Goal: Transaction & Acquisition: Purchase product/service

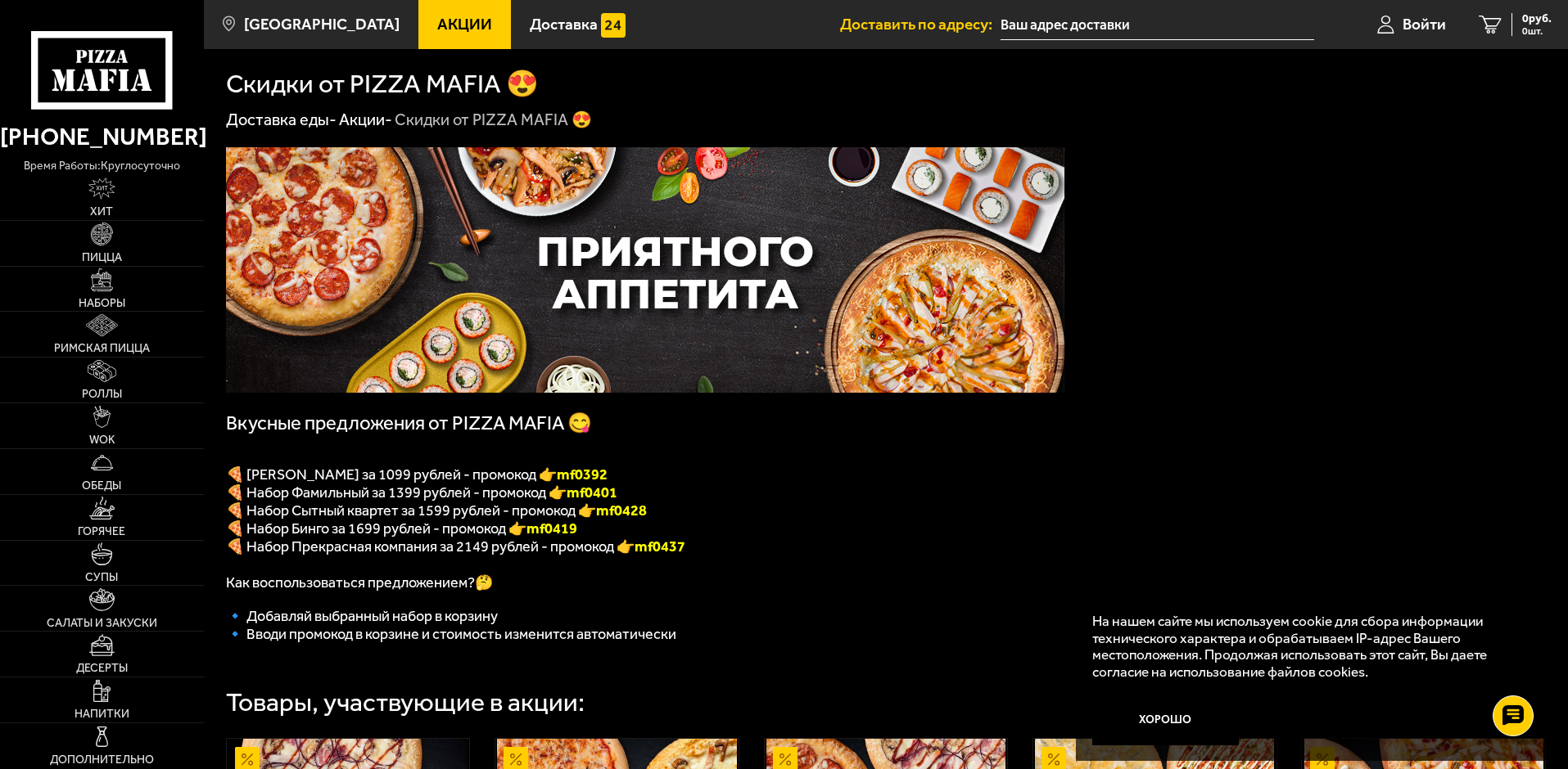
click at [895, 685] on div "Товары, участвующие в акции:" at bounding box center [885, 691] width 1320 height 48
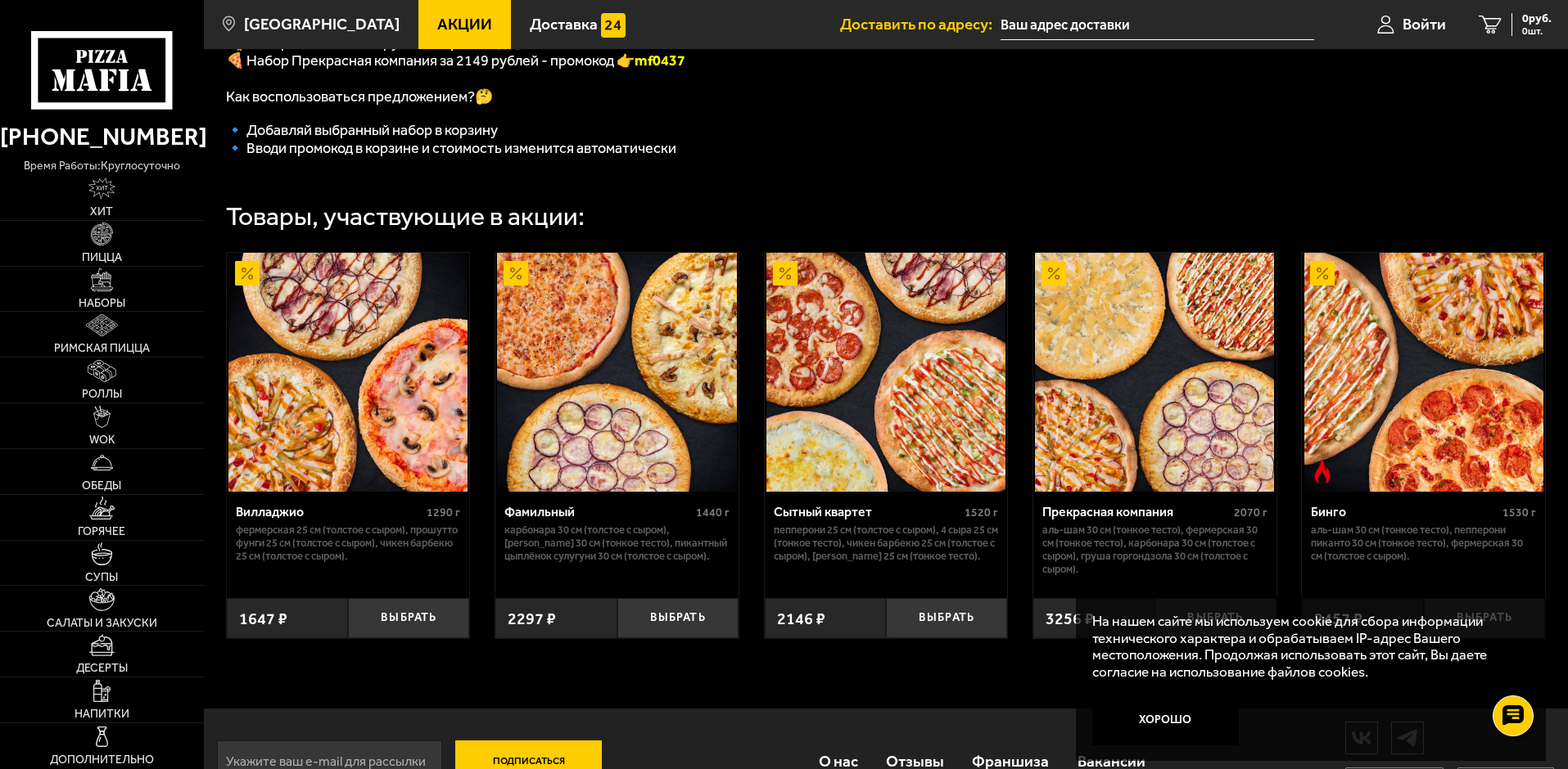
scroll to position [491, 0]
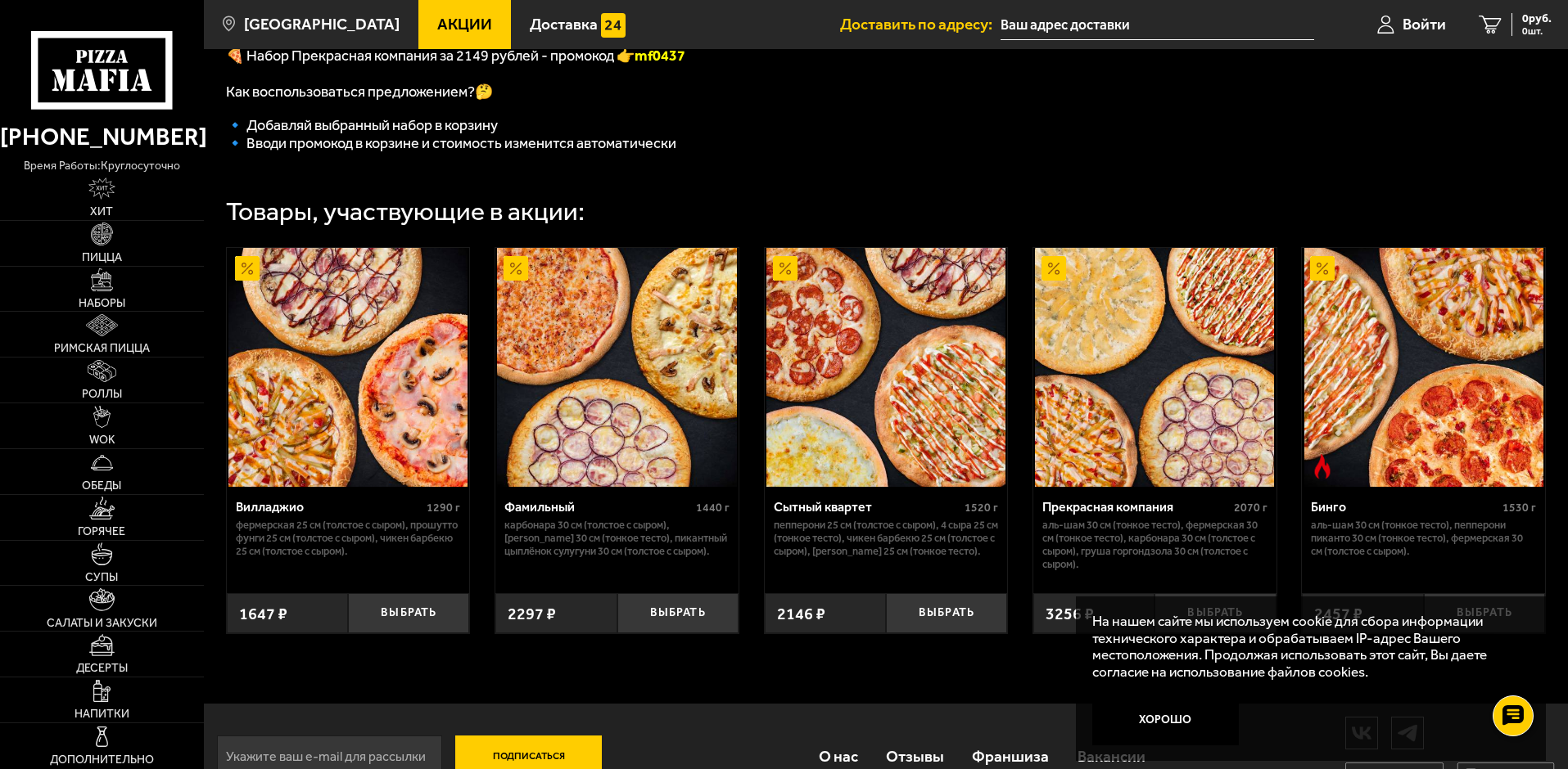
click at [466, 33] on link "Акции" at bounding box center [465, 24] width 92 height 49
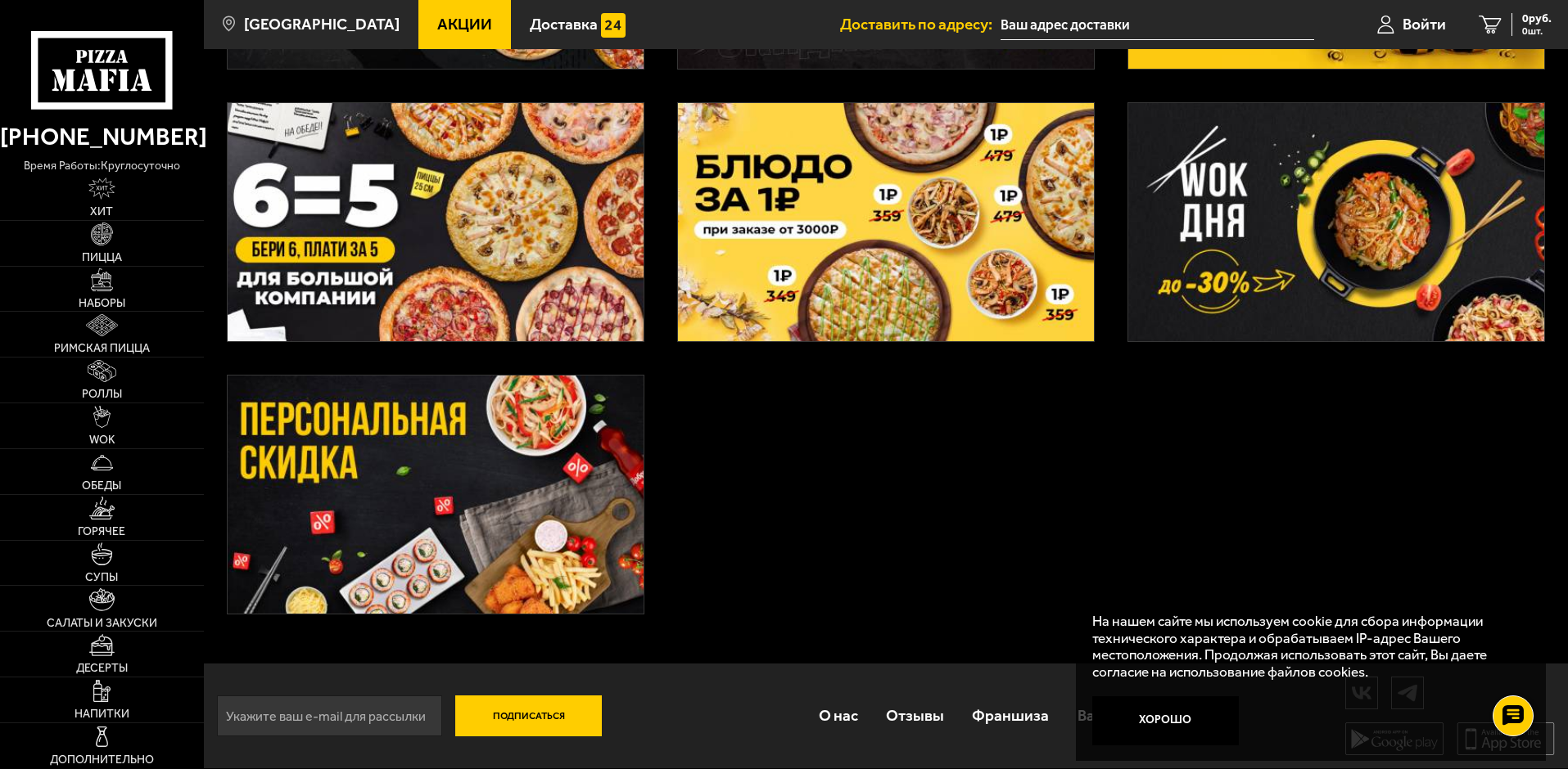
scroll to position [599, 0]
click at [120, 294] on link "Наборы" at bounding box center [102, 290] width 204 height 45
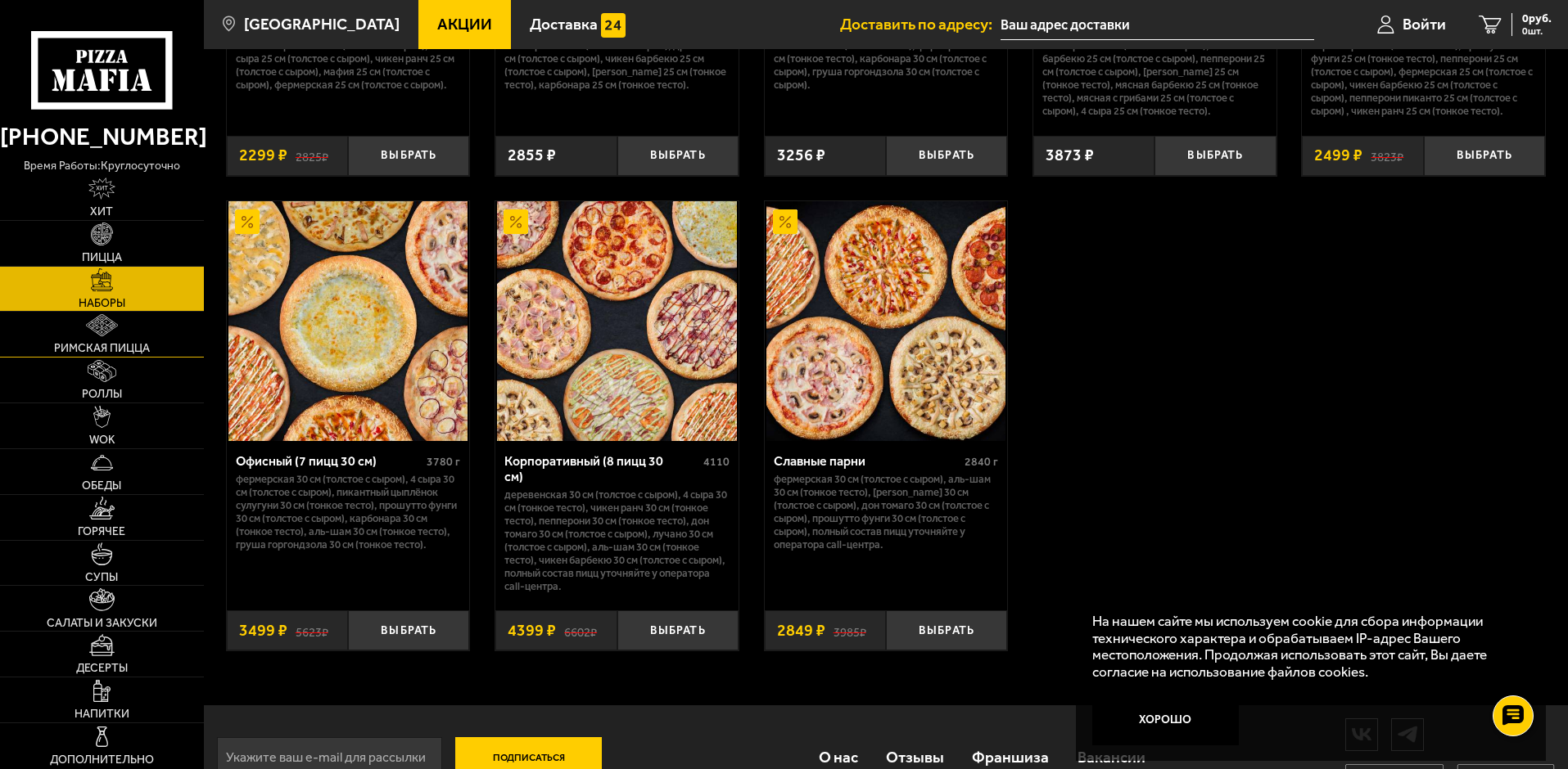
scroll to position [2507, 0]
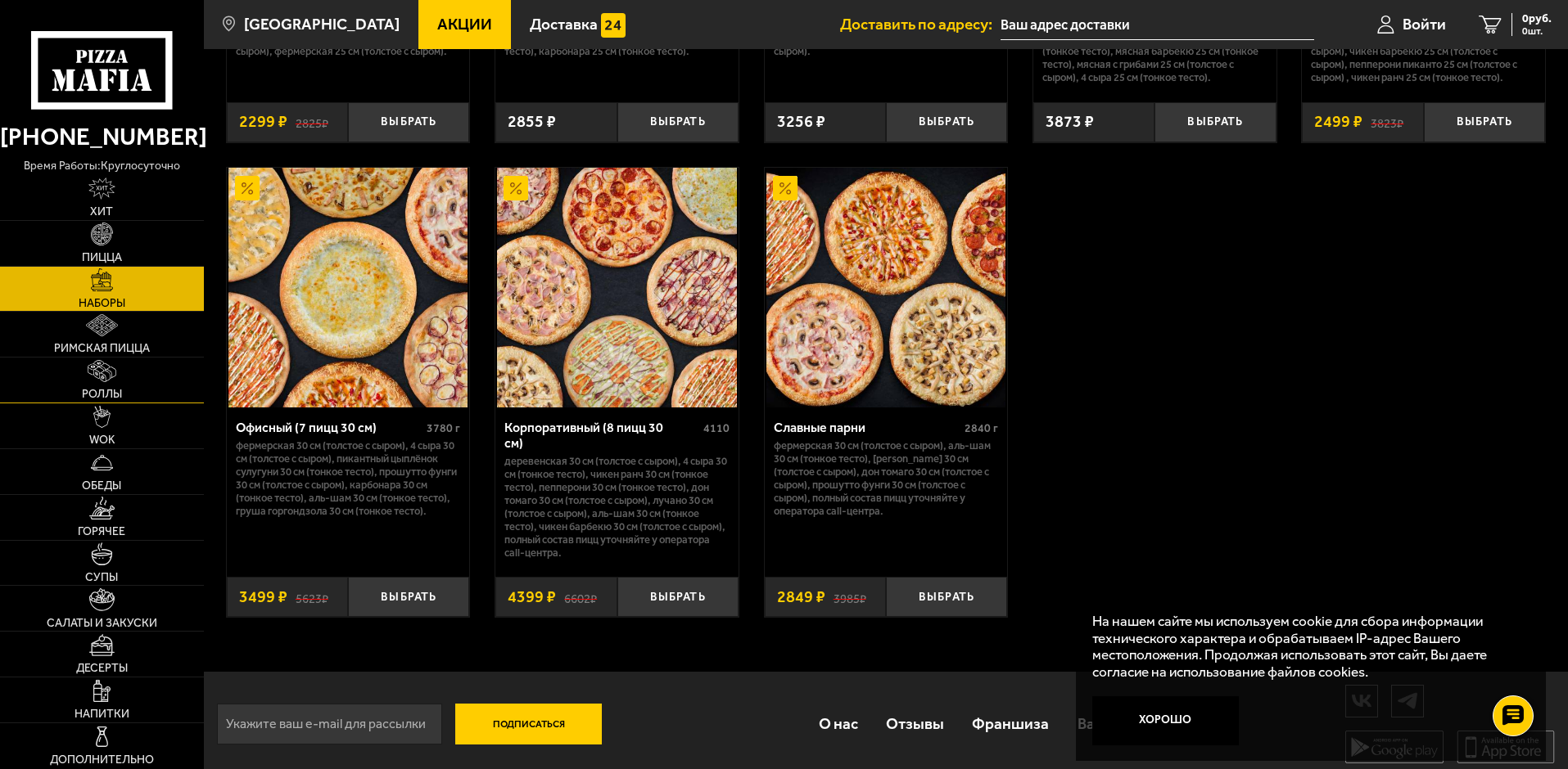
click at [137, 369] on link "Роллы" at bounding box center [102, 380] width 204 height 45
